Goal: Task Accomplishment & Management: Manage account settings

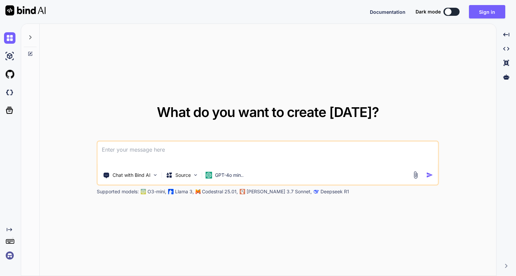
click at [7, 259] on img at bounding box center [9, 255] width 11 height 11
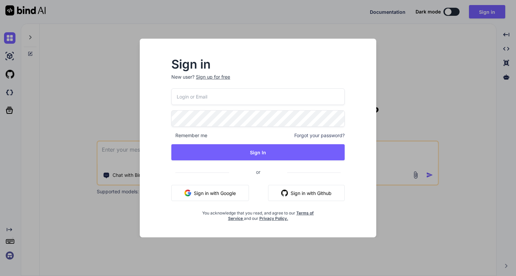
click at [217, 93] on input "email" at bounding box center [257, 96] width 173 height 16
paste input "mail@ross-sivertsen.com"
type input "mail@ross-sivertsen.com"
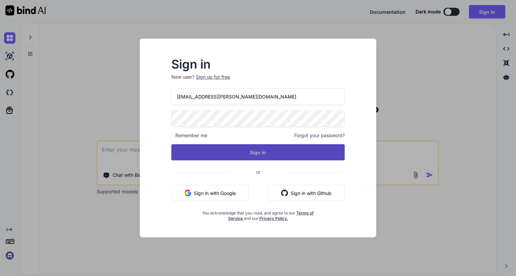
click at [235, 151] on button "Sign In" at bounding box center [257, 152] width 173 height 16
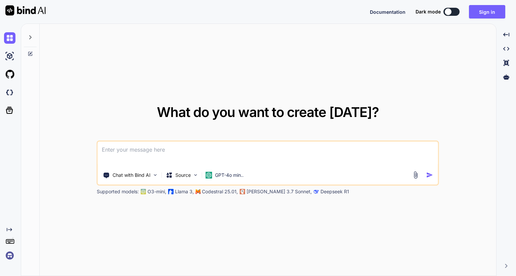
click at [9, 255] on img at bounding box center [9, 255] width 11 height 11
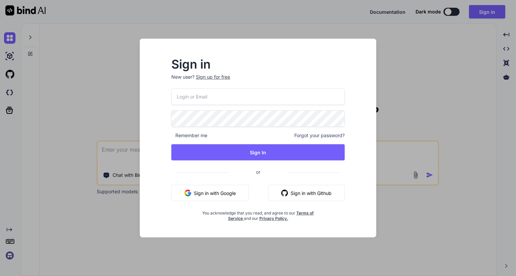
click at [195, 89] on input "email" at bounding box center [257, 96] width 173 height 16
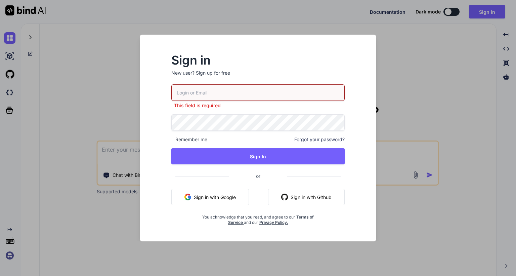
click at [207, 93] on input "email" at bounding box center [257, 92] width 173 height 16
paste input "mail@ross-sivertsen.com"
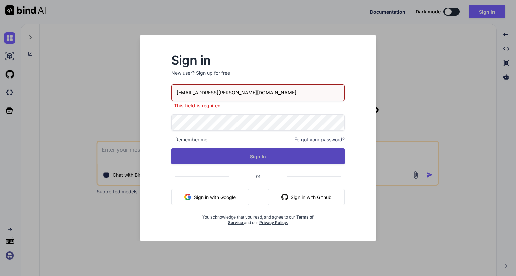
type input "mail@ross-sivertsen.com"
click at [247, 159] on button "Sign In" at bounding box center [257, 156] width 173 height 16
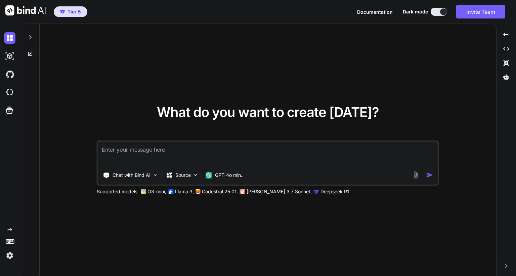
click at [9, 257] on img at bounding box center [9, 255] width 11 height 11
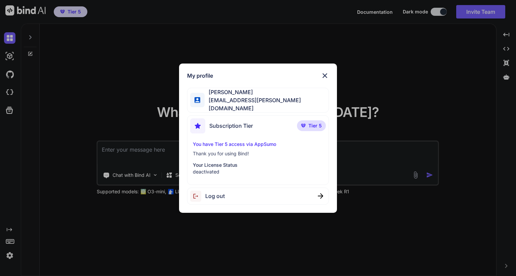
click at [326, 74] on img at bounding box center [325, 76] width 8 height 8
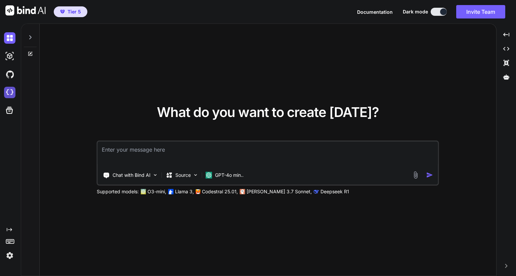
click at [10, 95] on img at bounding box center [9, 92] width 11 height 11
click at [11, 257] on img at bounding box center [9, 255] width 11 height 11
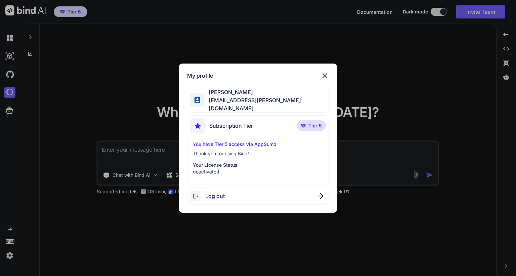
click at [217, 193] on span "Log out" at bounding box center [214, 196] width 19 height 8
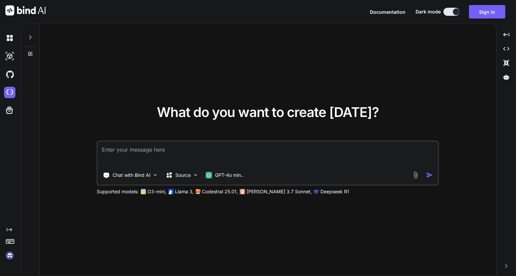
click at [9, 257] on img at bounding box center [9, 255] width 11 height 11
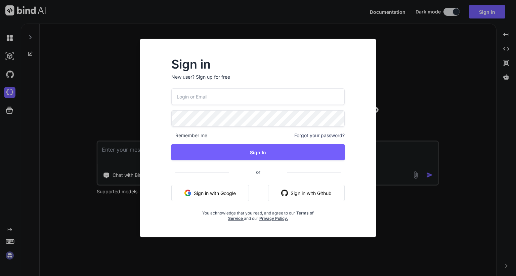
click at [94, 183] on div "Sign in New user? Sign up for free Remember me Forgot your password? Sign In or…" at bounding box center [258, 138] width 516 height 276
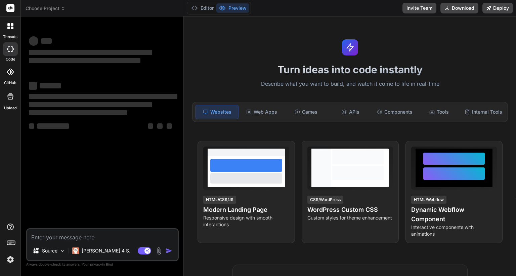
type textarea "x"
click at [51, 11] on span "Choose Project" at bounding box center [46, 8] width 40 height 7
